Goal: Transaction & Acquisition: Purchase product/service

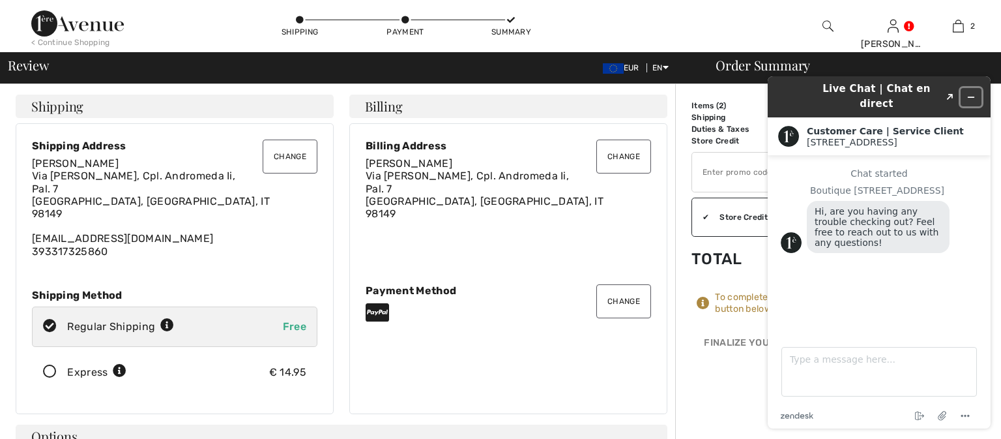
click at [974, 93] on icon "Minimize widget" at bounding box center [970, 97] width 9 height 9
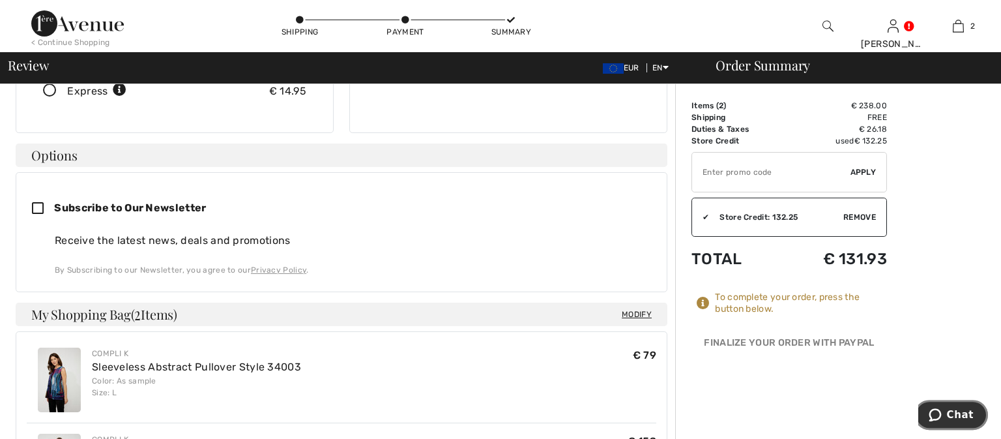
scroll to position [265, 0]
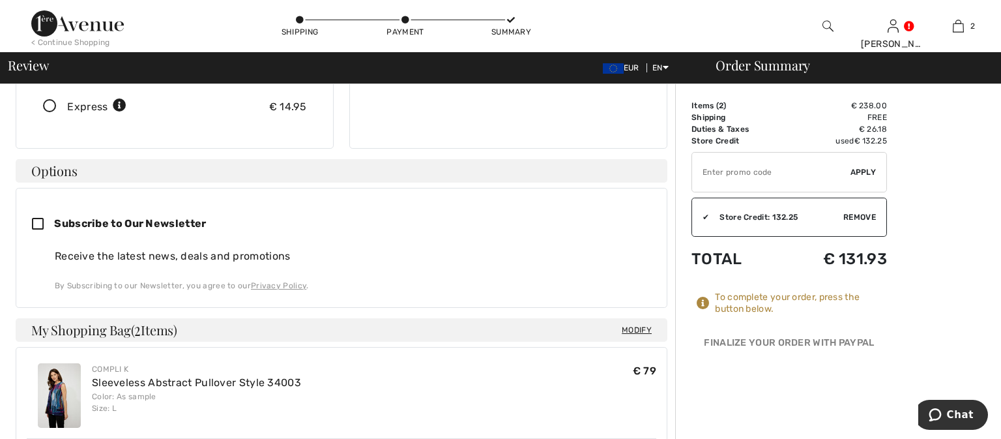
click at [803, 219] on div "Store Credit: 132.25" at bounding box center [776, 217] width 134 height 12
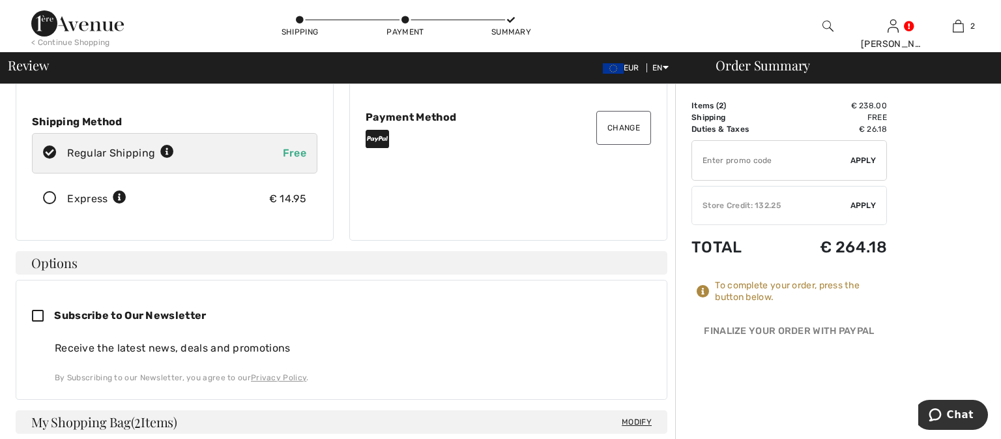
scroll to position [128, 0]
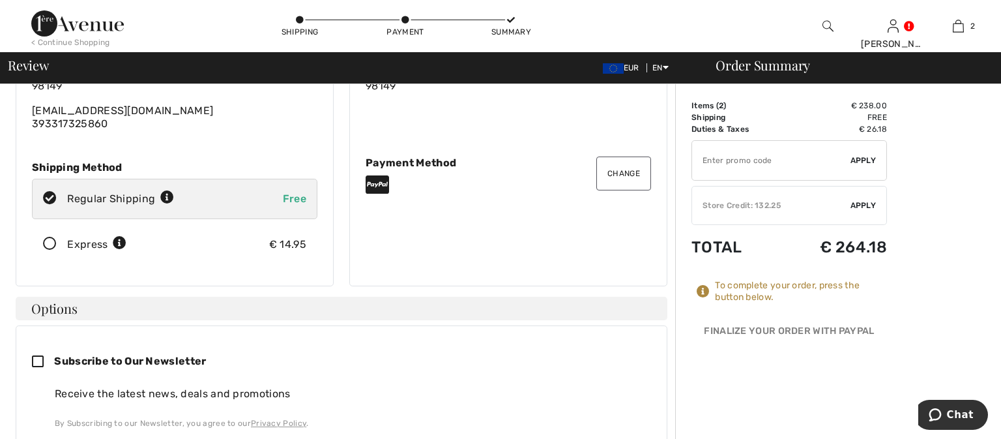
click at [791, 205] on div "Store Credit: 132.25" at bounding box center [771, 205] width 158 height 12
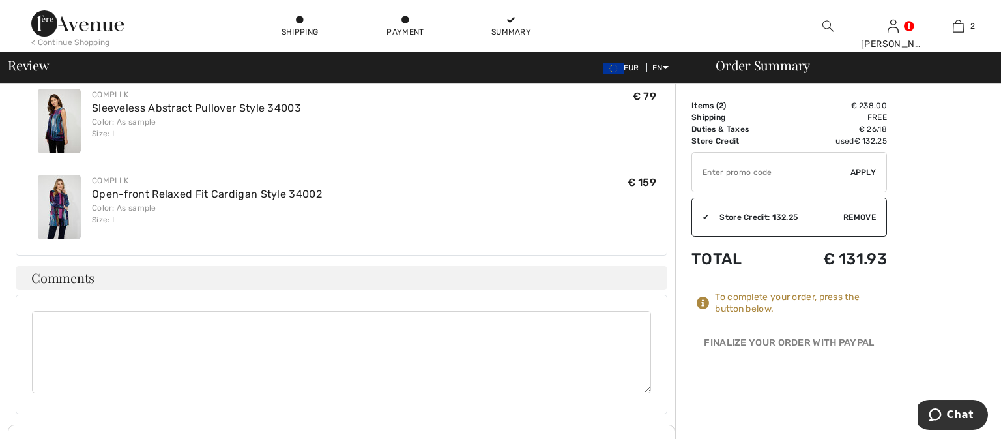
scroll to position [495, 0]
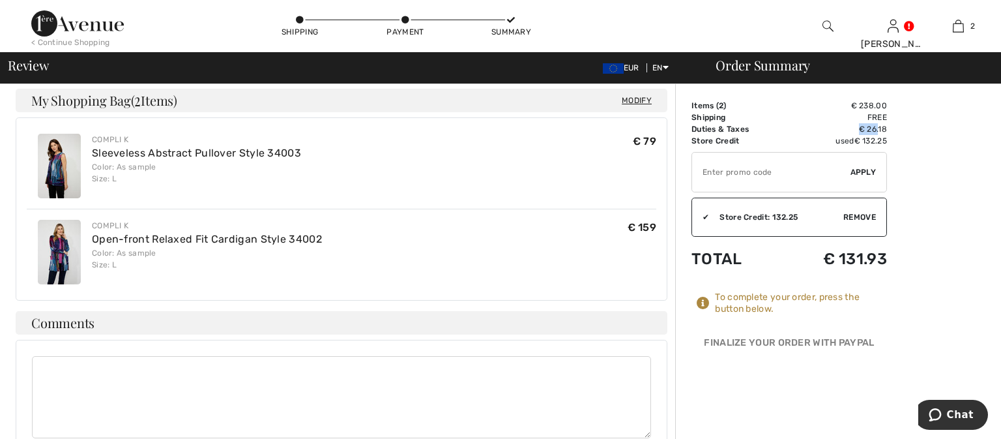
drag, startPoint x: 858, startPoint y: 130, endPoint x: 879, endPoint y: 129, distance: 21.5
click at [879, 129] on td "€ 26.18" at bounding box center [835, 129] width 103 height 12
click at [949, 149] on div "Order Summary Details Items ( 2 ) € 238.00 Promo code € 0.00 Shipping Free Tax1…" at bounding box center [838, 137] width 326 height 1096
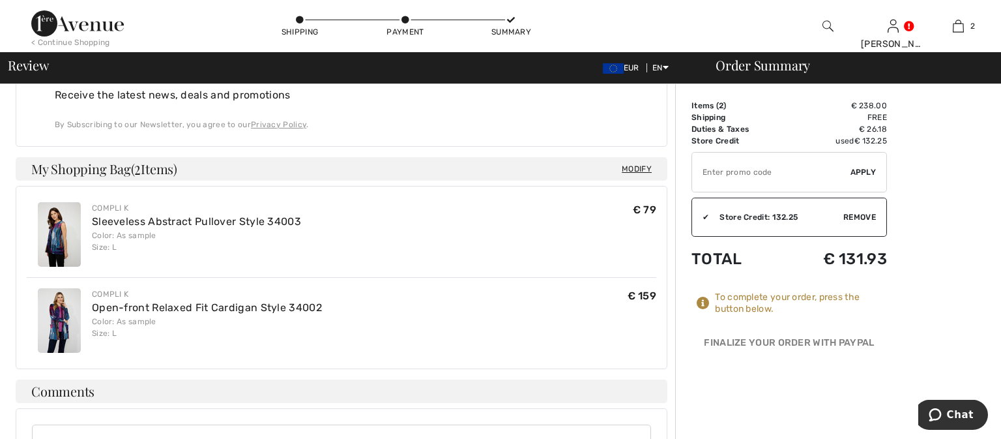
scroll to position [403, 0]
